Goal: Check status

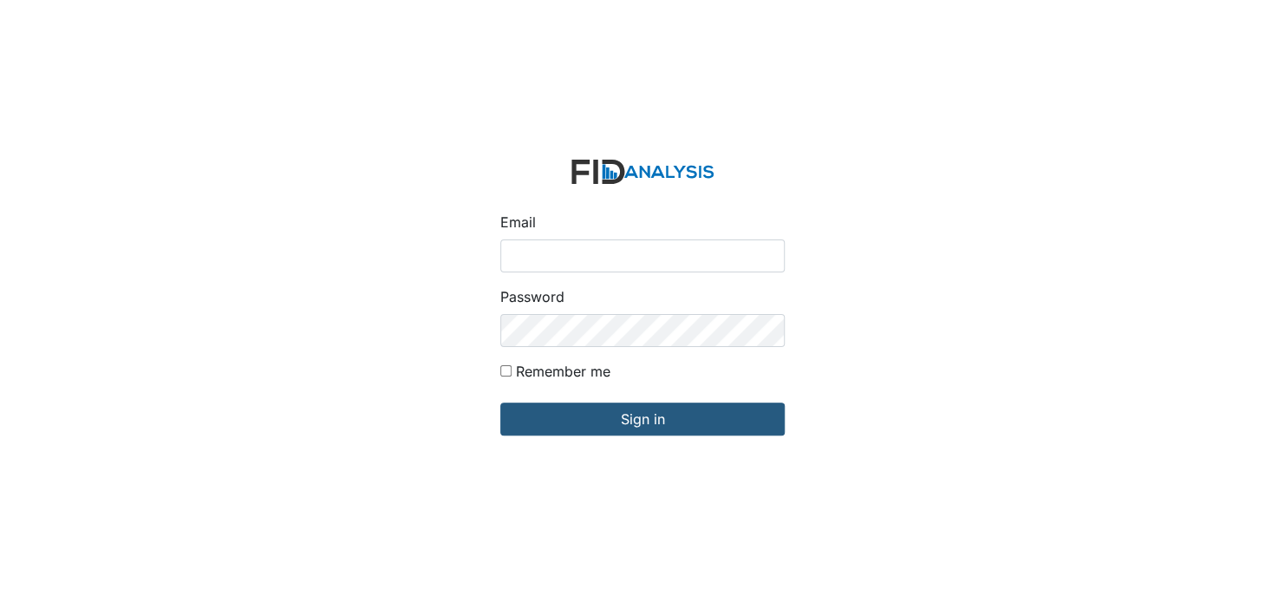
click at [523, 245] on input "Email" at bounding box center [642, 255] width 284 height 33
type input "[EMAIL_ADDRESS][DOMAIN_NAME]"
click at [649, 440] on form "Email vcobb@lifeincorporated.com Password Remember me Sign in" at bounding box center [642, 308] width 312 height 325
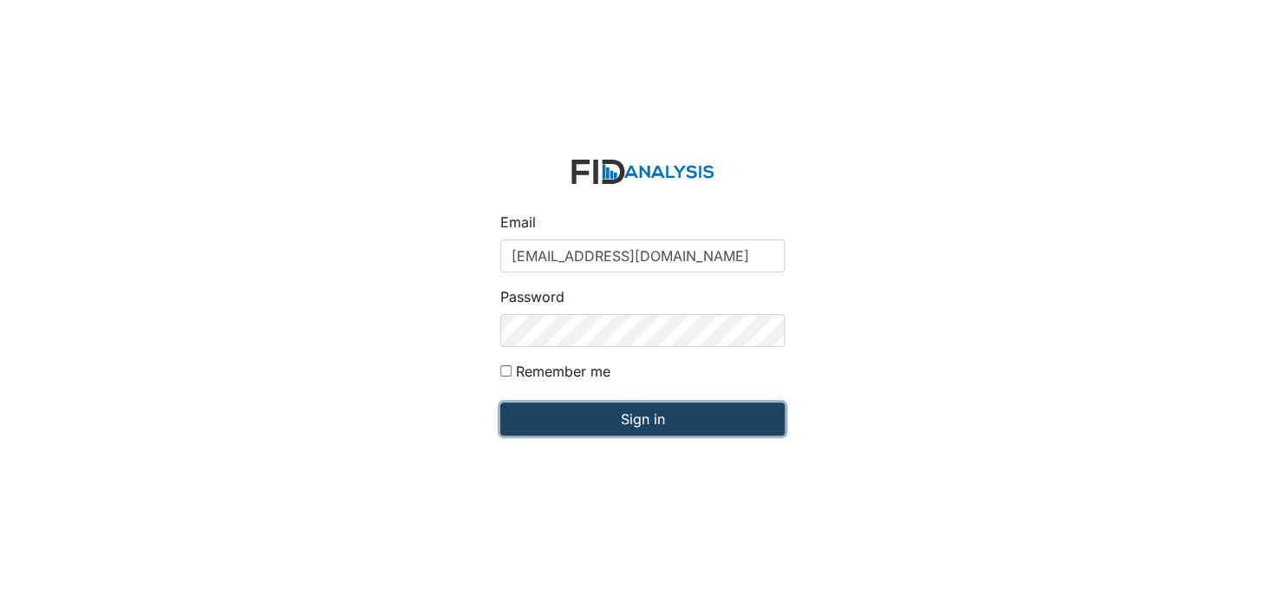
click at [658, 415] on input "Sign in" at bounding box center [642, 418] width 284 height 33
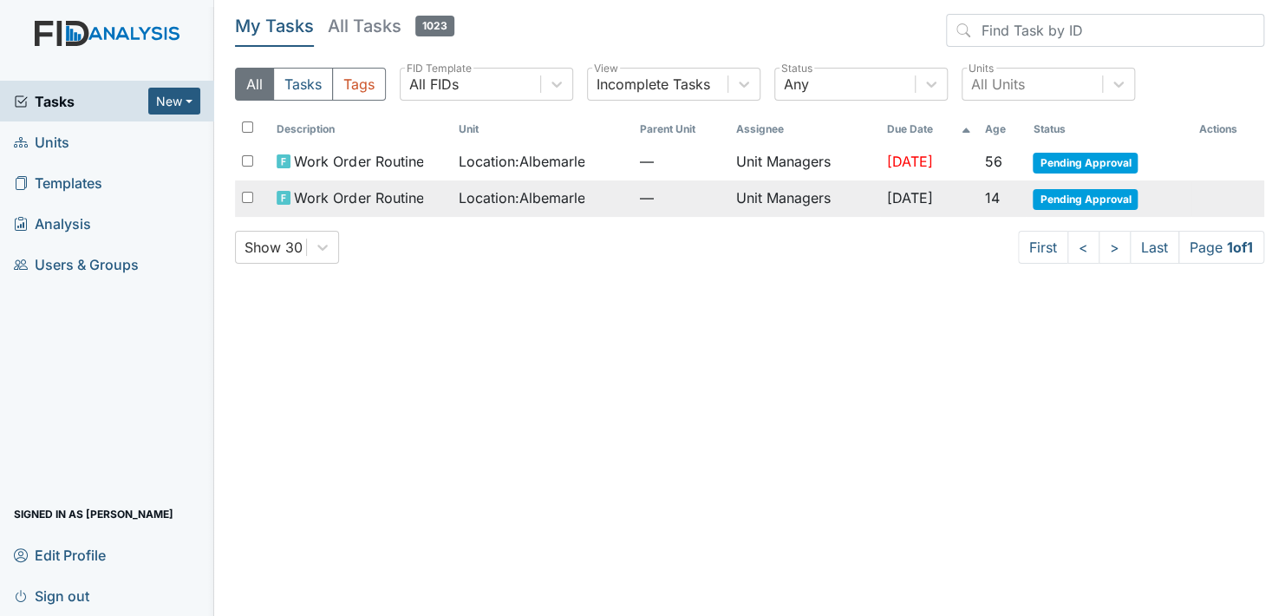
click at [1101, 197] on span "Pending Approval" at bounding box center [1085, 199] width 105 height 21
